Goal: Information Seeking & Learning: Learn about a topic

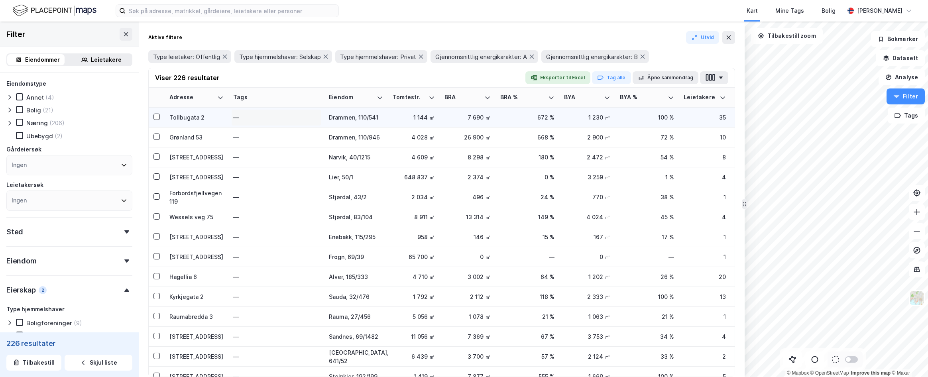
scroll to position [159, 0]
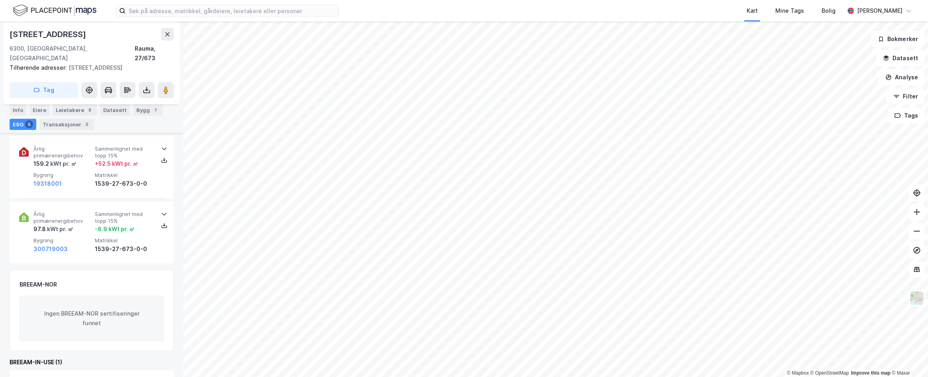
scroll to position [439, 0]
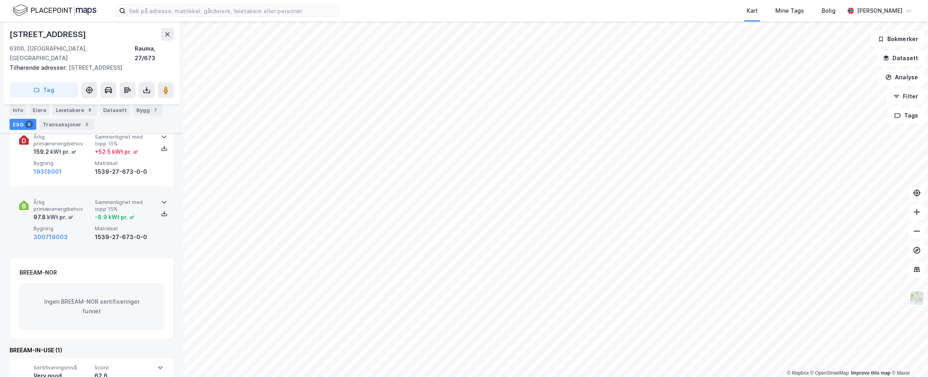
click at [163, 199] on icon at bounding box center [164, 202] width 6 height 6
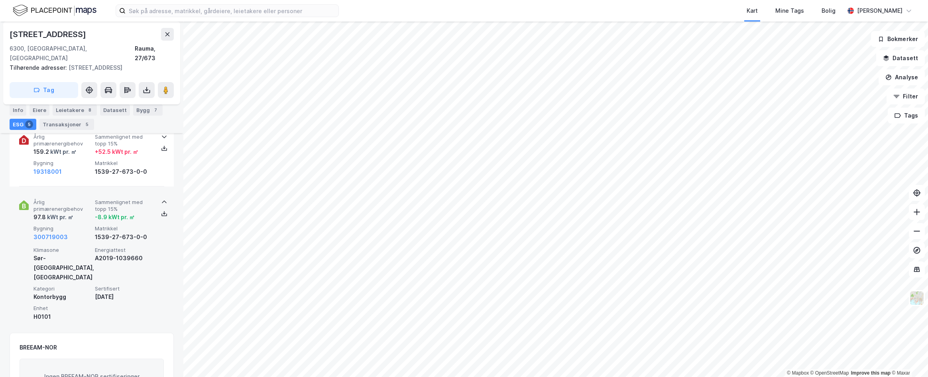
click at [163, 199] on icon at bounding box center [164, 202] width 6 height 6
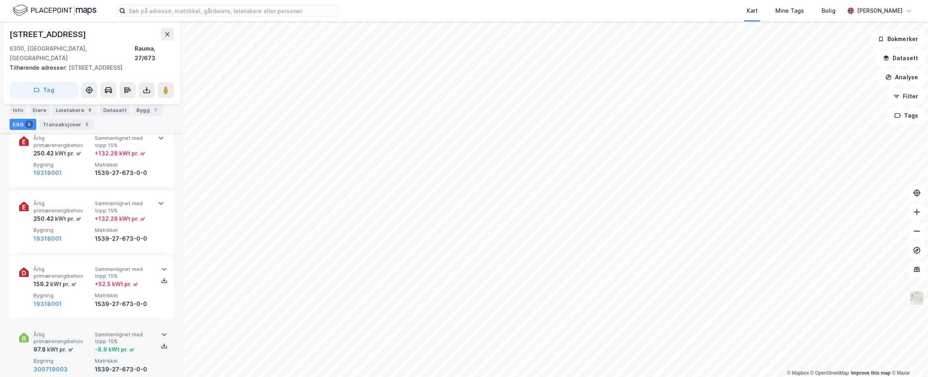
scroll to position [359, 0]
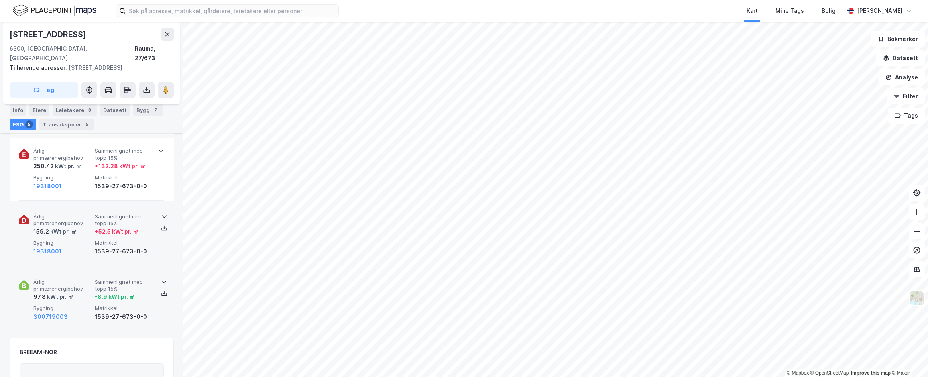
click at [161, 213] on icon at bounding box center [164, 216] width 6 height 6
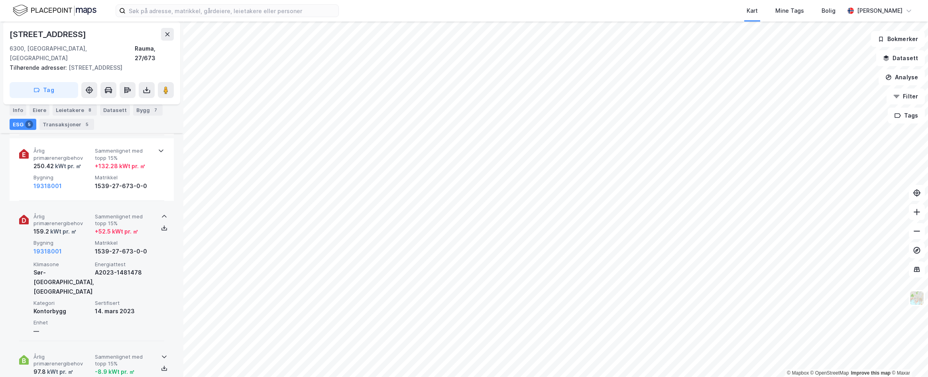
scroll to position [439, 0]
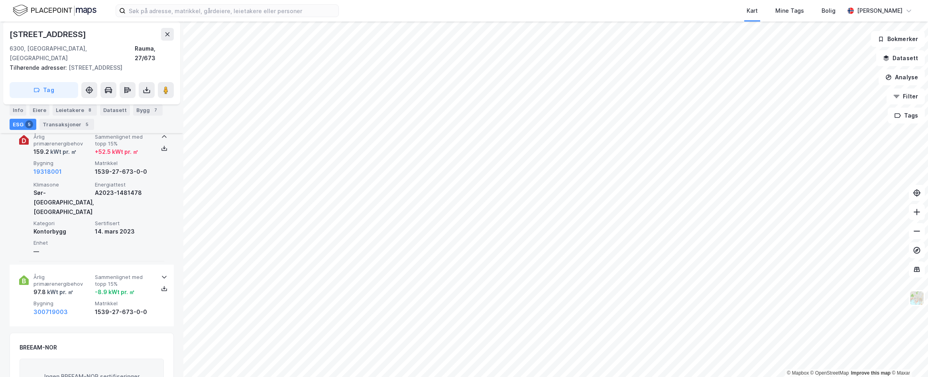
click at [161, 274] on icon at bounding box center [164, 277] width 6 height 6
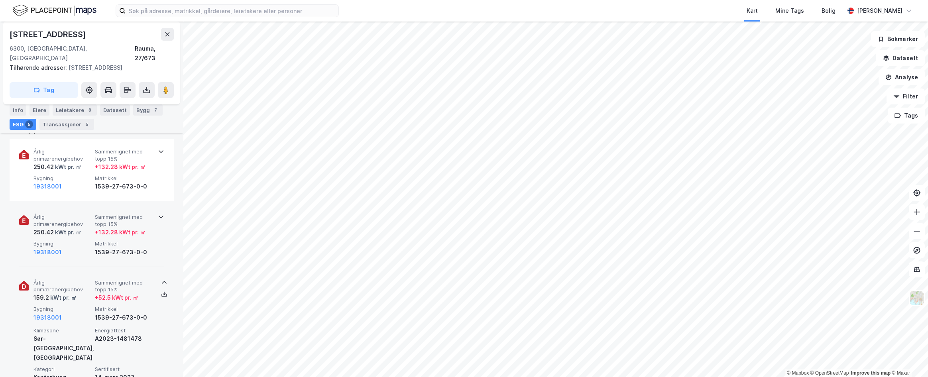
scroll to position [279, 0]
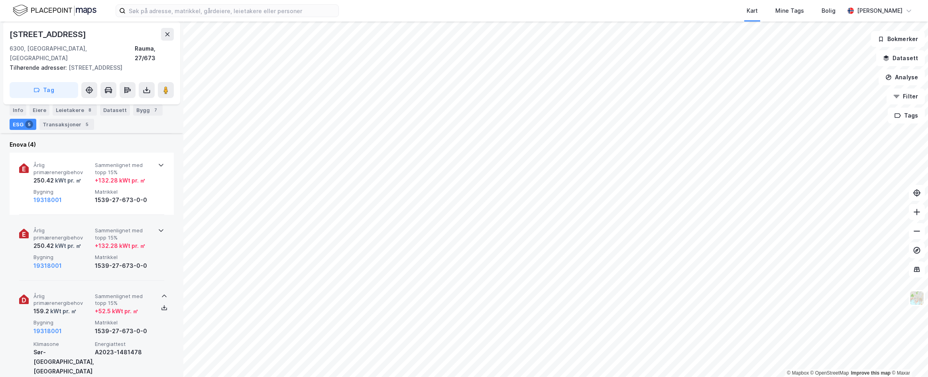
click at [158, 227] on icon at bounding box center [161, 230] width 6 height 6
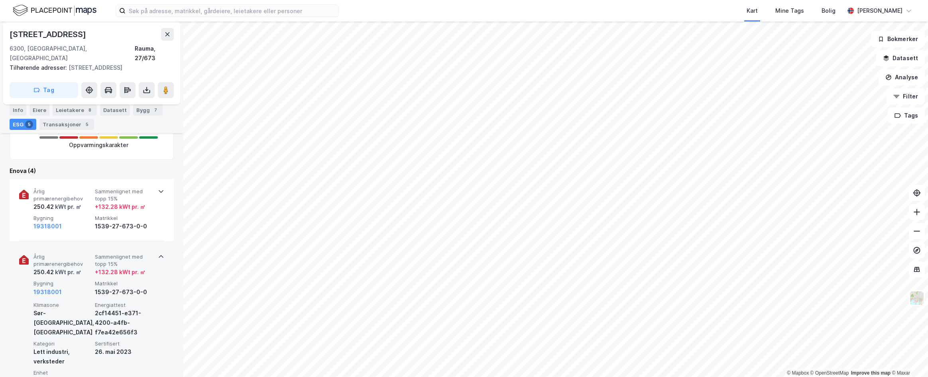
scroll to position [239, 0]
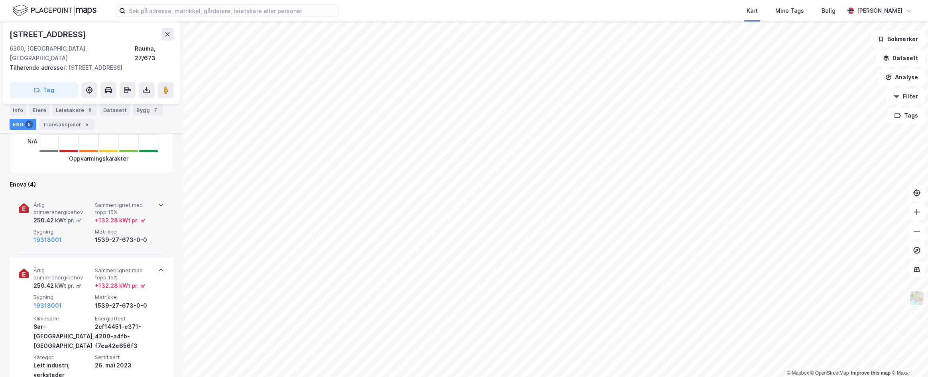
click at [163, 193] on div "Årlig primærenergibehov 250.42 kWt pr. ㎡ Sammenlignet med topp 15% + 132.28 kWt…" at bounding box center [92, 224] width 164 height 62
